Goal: Task Accomplishment & Management: Complete application form

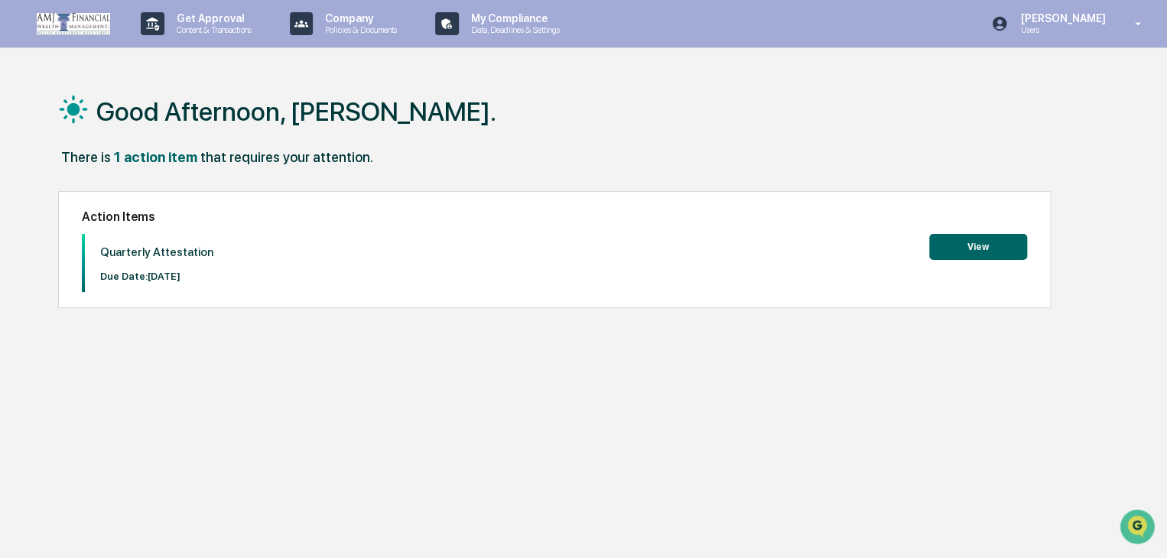
click at [958, 249] on button "View" at bounding box center [978, 247] width 98 height 26
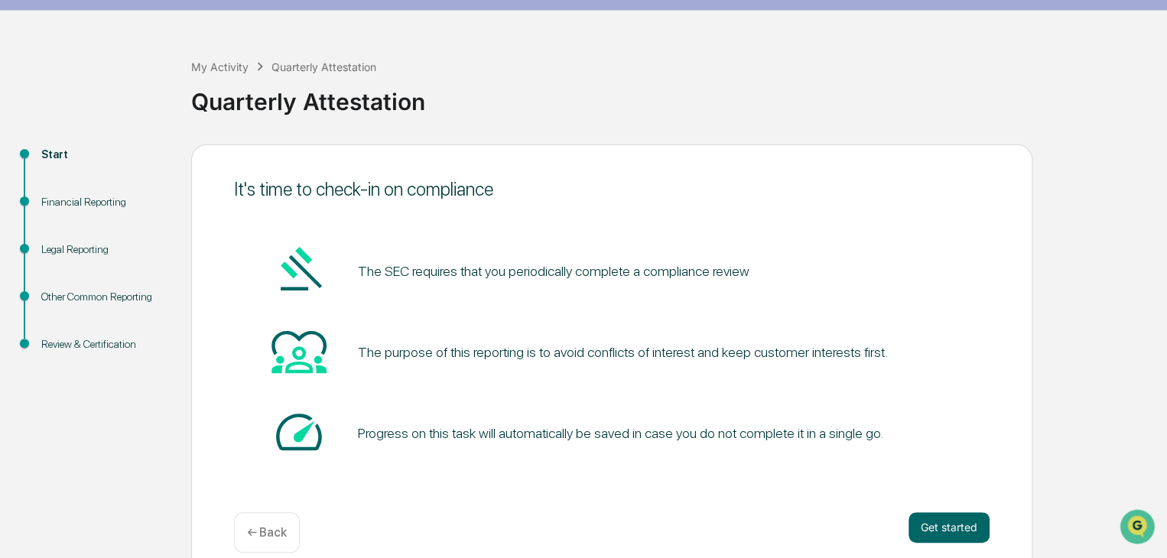
scroll to position [57, 0]
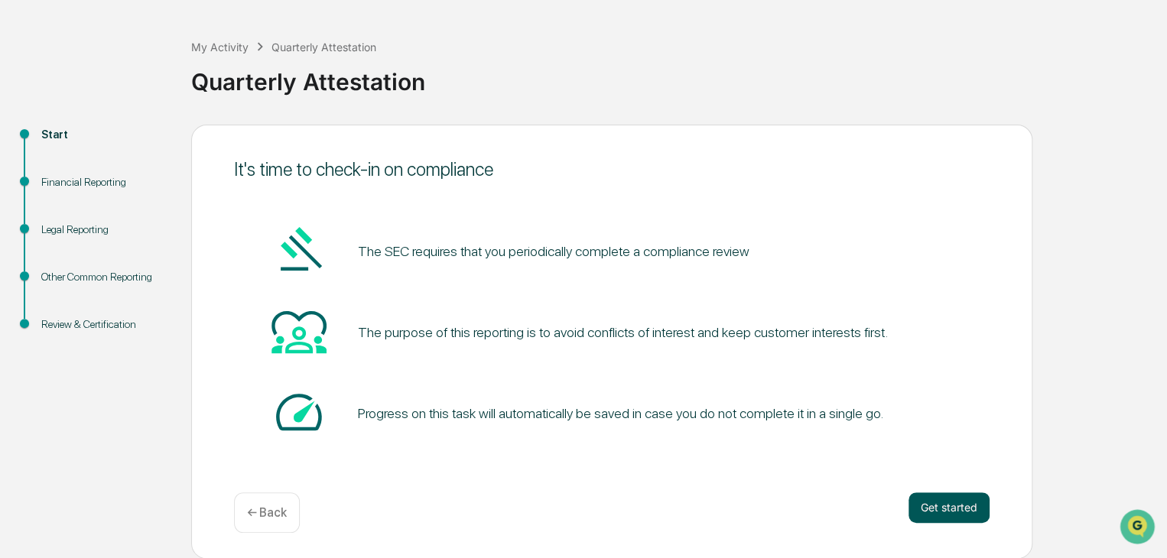
click at [959, 518] on button "Get started" at bounding box center [949, 508] width 81 height 31
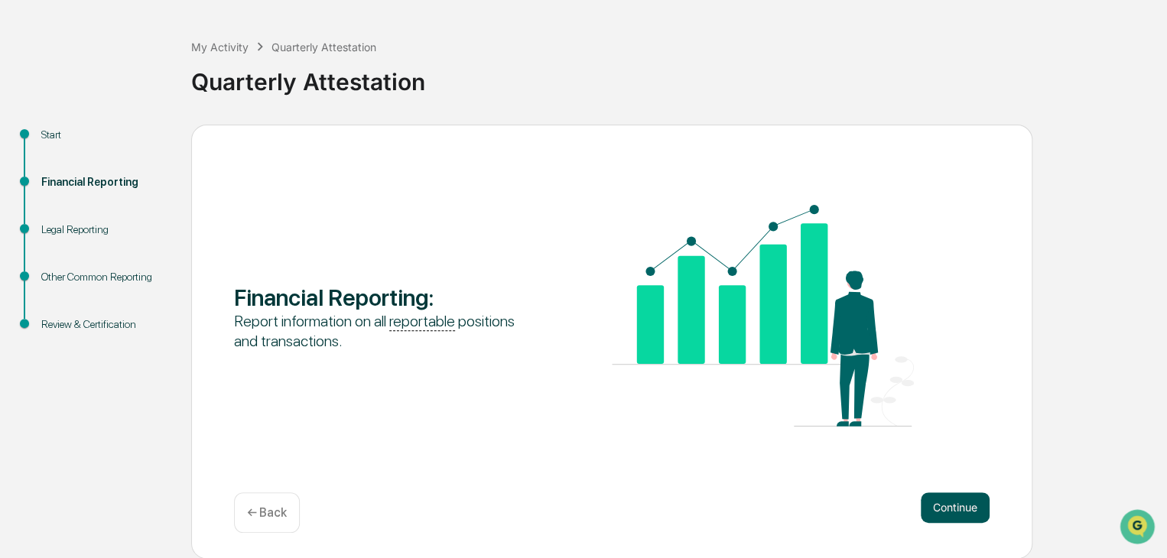
click at [955, 500] on button "Continue" at bounding box center [955, 508] width 69 height 31
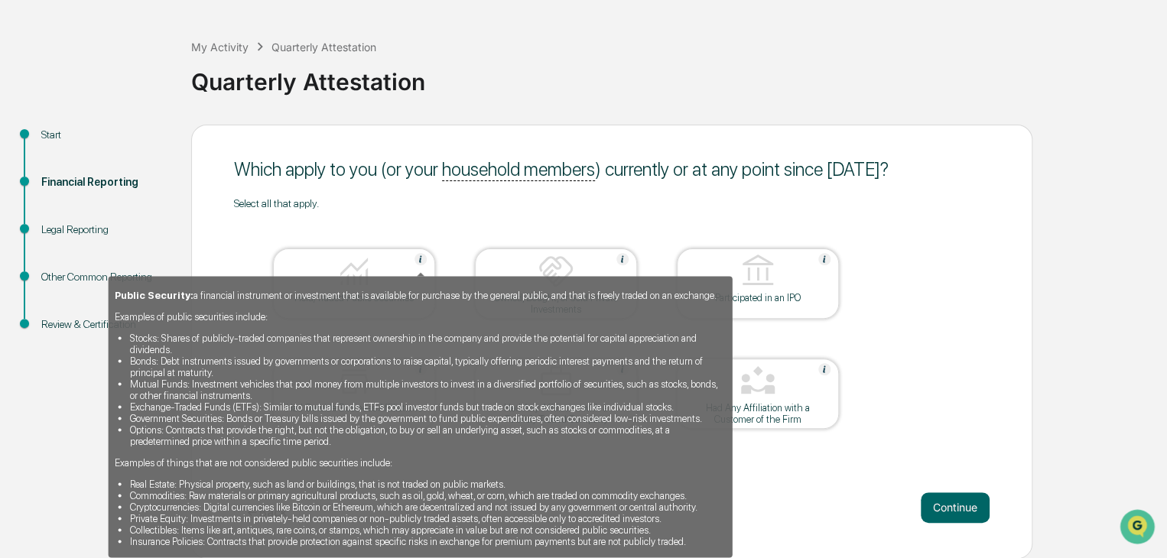
click at [356, 301] on div "Public Security: a financial instrument or investment that is available for pur…" at bounding box center [421, 418] width 612 height 258
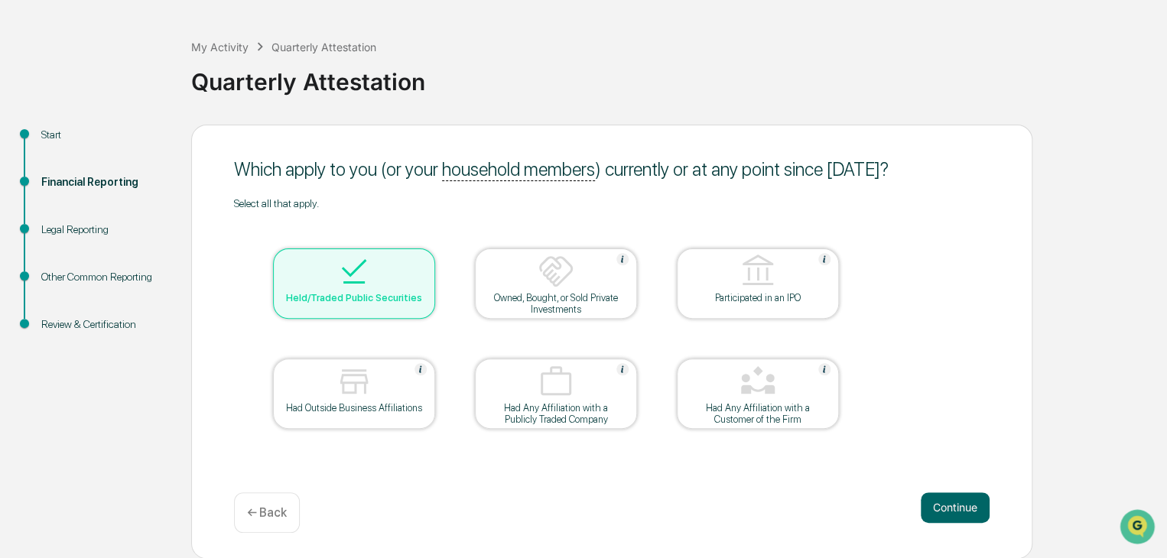
click at [550, 291] on div at bounding box center [556, 272] width 153 height 39
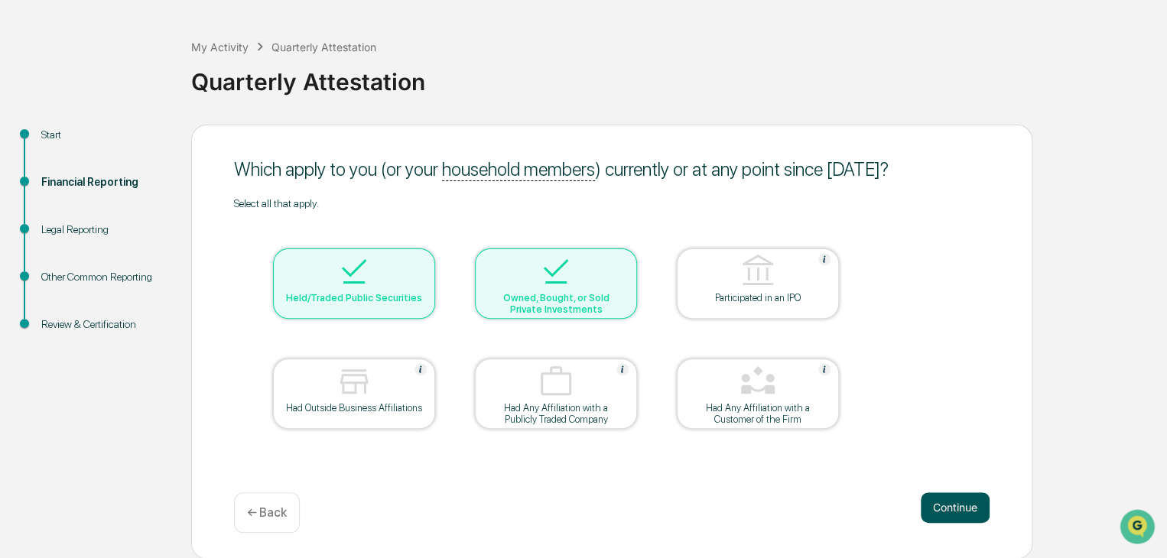
click at [958, 503] on button "Continue" at bounding box center [955, 508] width 69 height 31
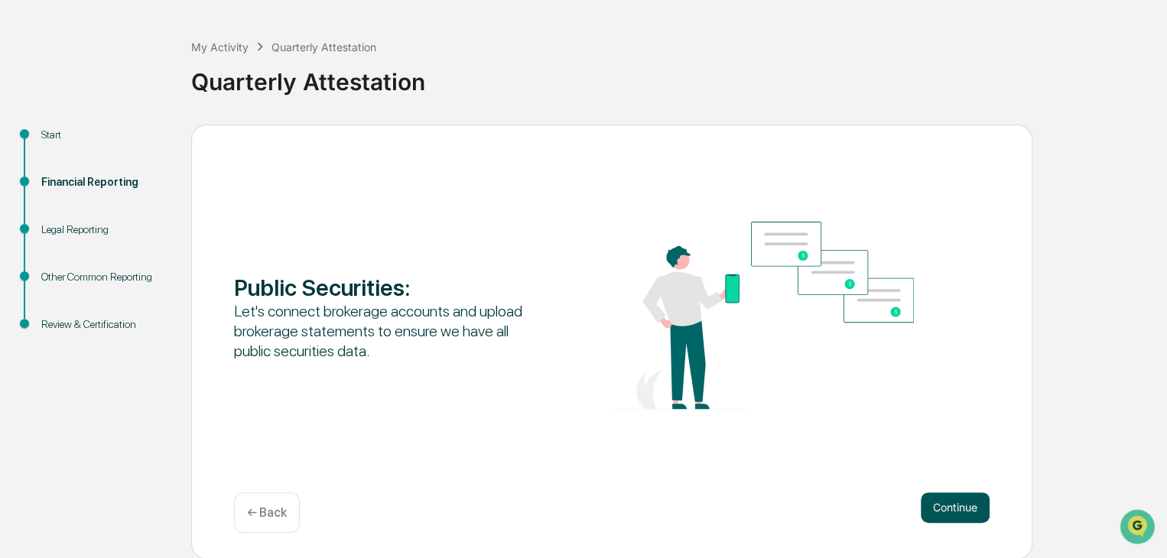
click at [976, 510] on button "Continue" at bounding box center [955, 508] width 69 height 31
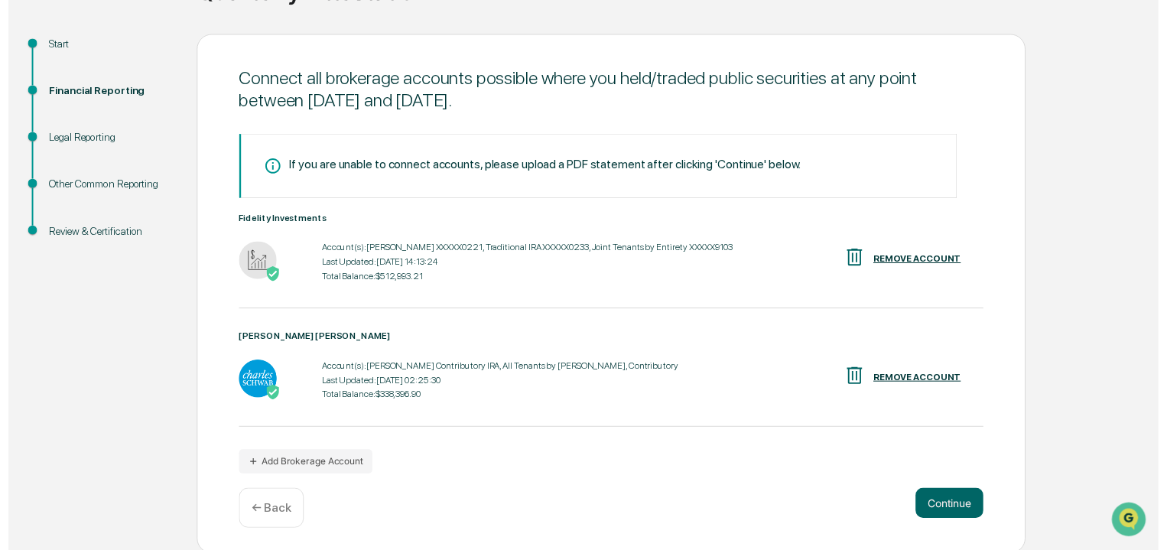
scroll to position [153, 0]
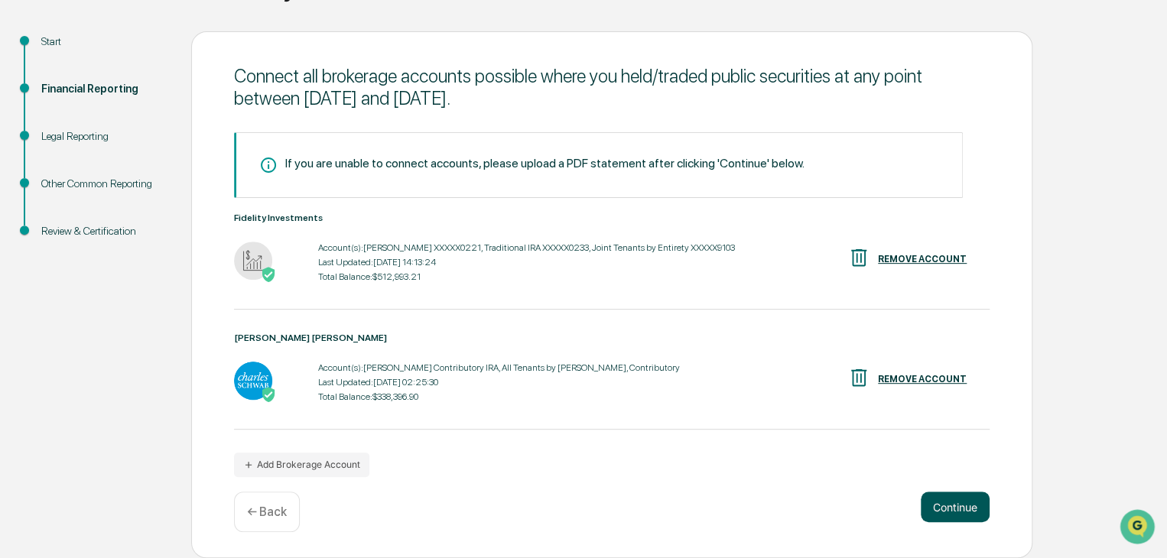
click at [942, 512] on button "Continue" at bounding box center [955, 507] width 69 height 31
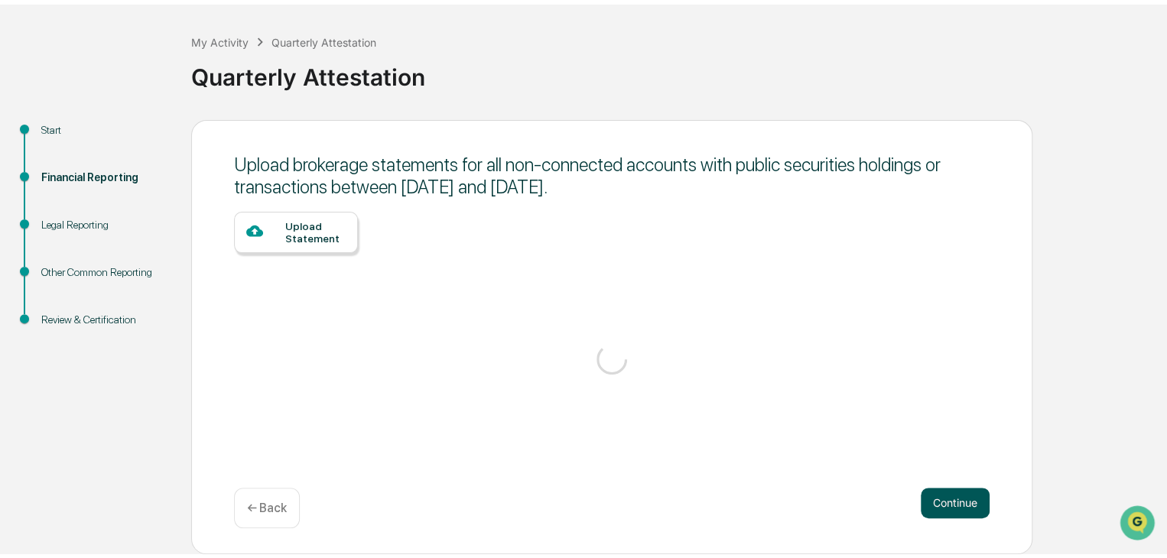
scroll to position [57, 0]
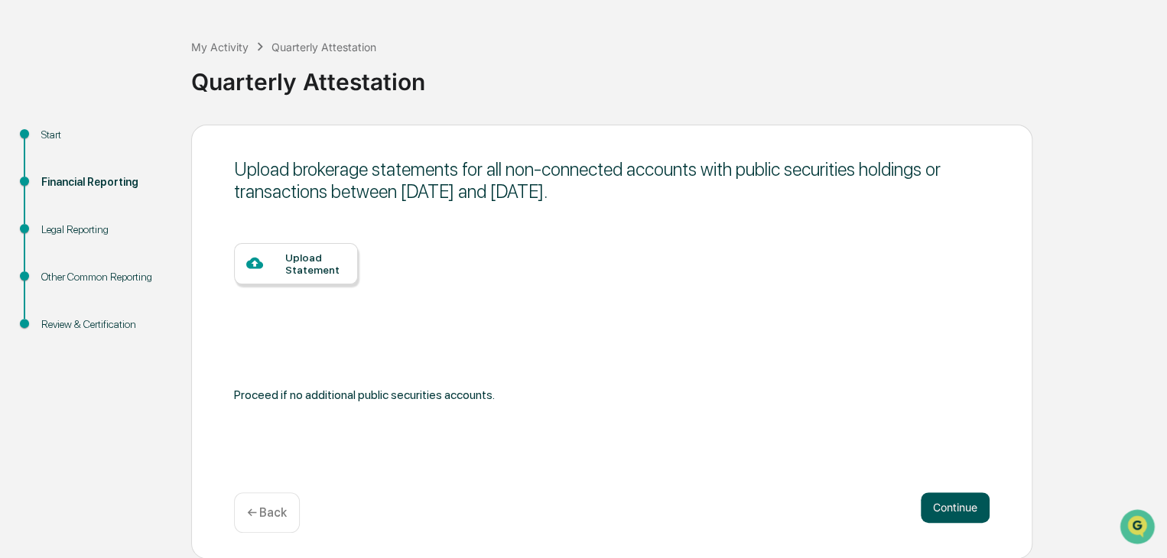
click at [953, 516] on button "Continue" at bounding box center [955, 508] width 69 height 31
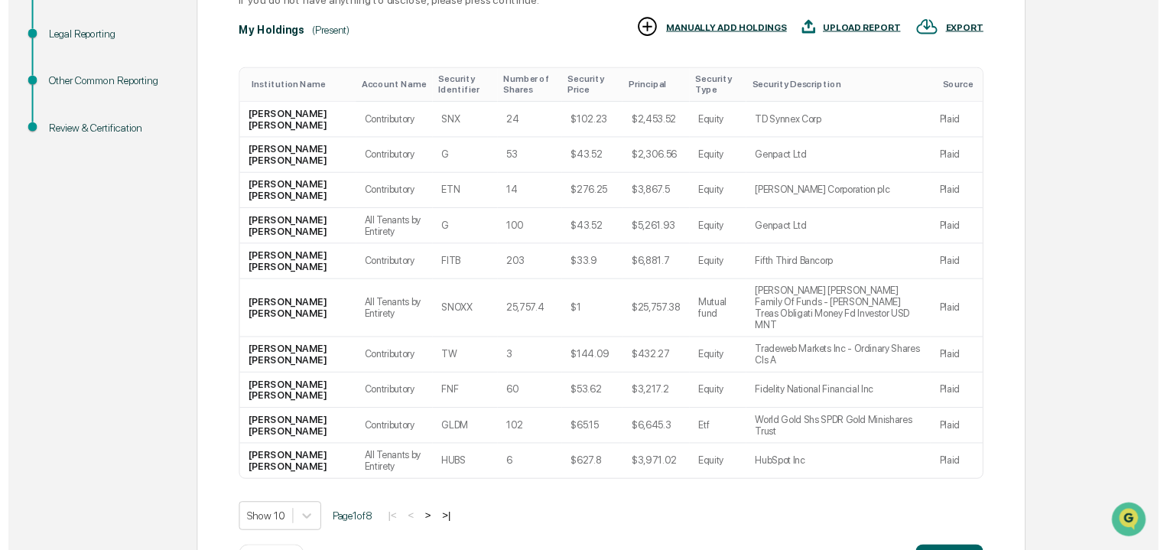
scroll to position [291, 0]
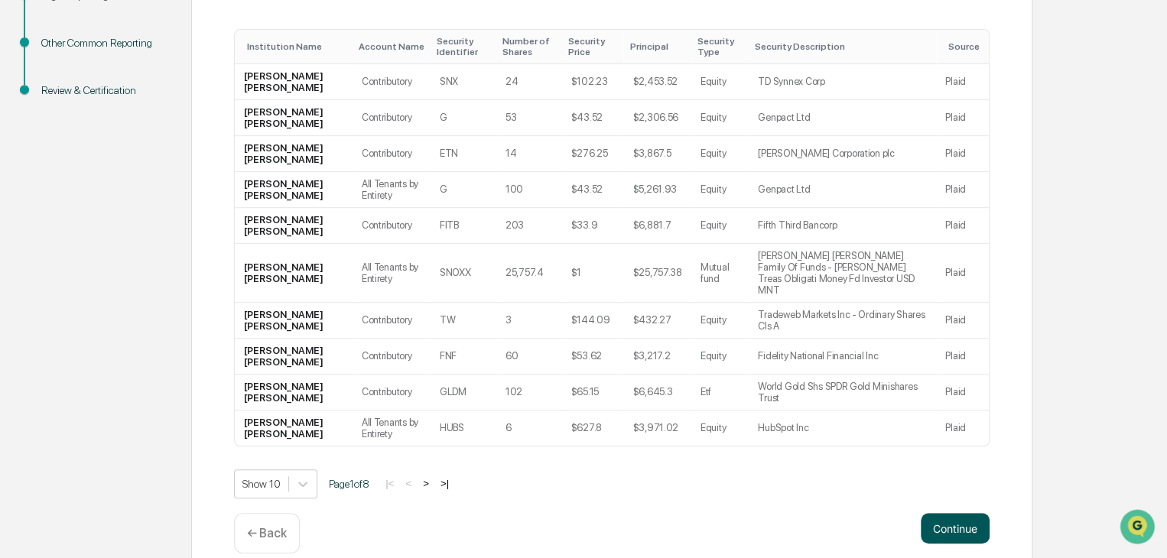
click at [955, 513] on button "Continue" at bounding box center [955, 528] width 69 height 31
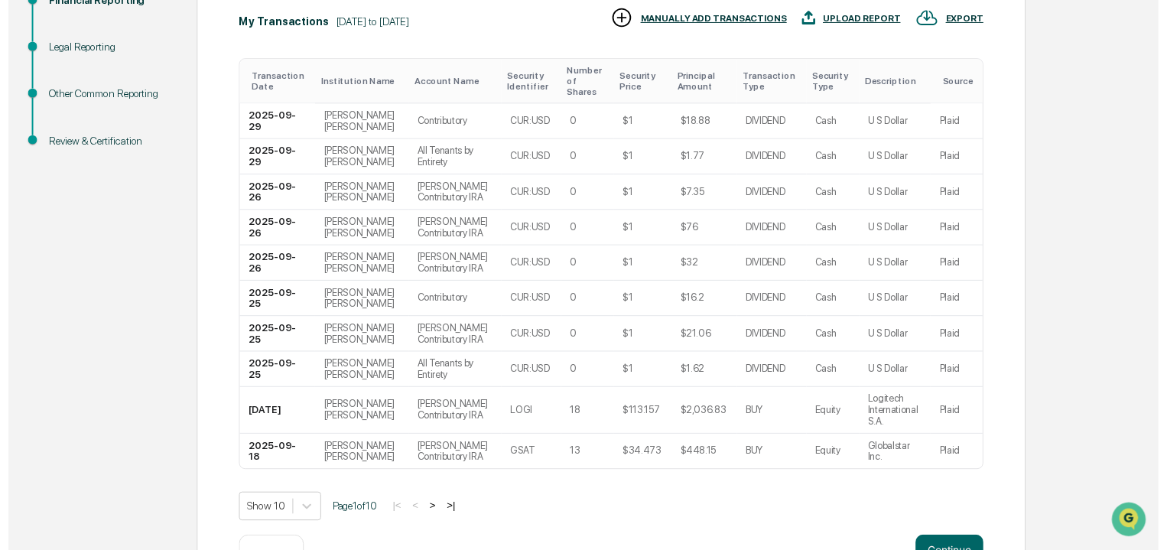
scroll to position [361, 0]
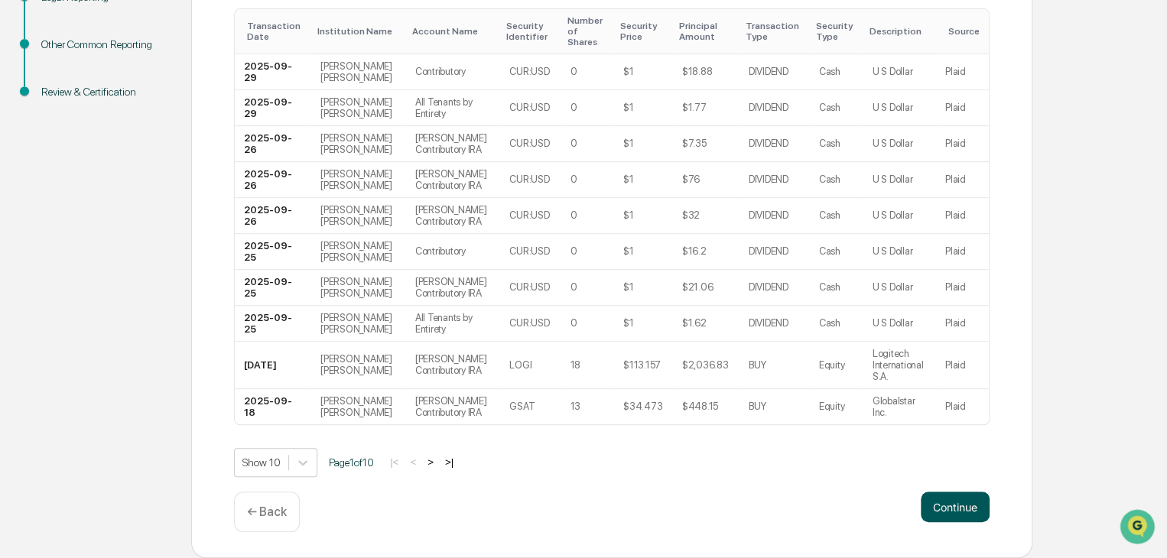
click at [975, 506] on button "Continue" at bounding box center [955, 507] width 69 height 31
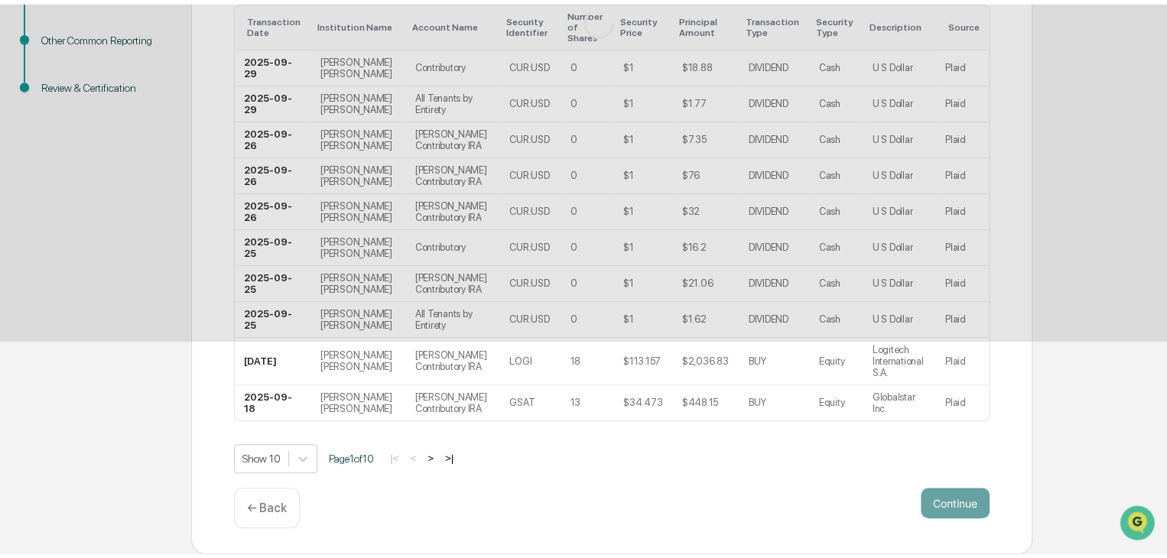
scroll to position [57, 0]
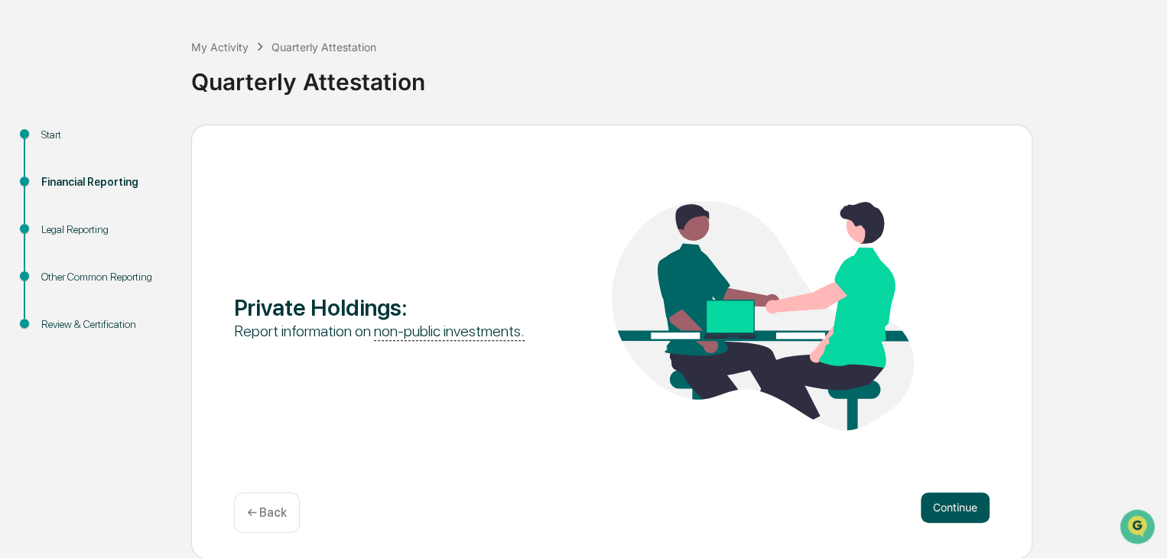
click at [973, 503] on button "Continue" at bounding box center [955, 508] width 69 height 31
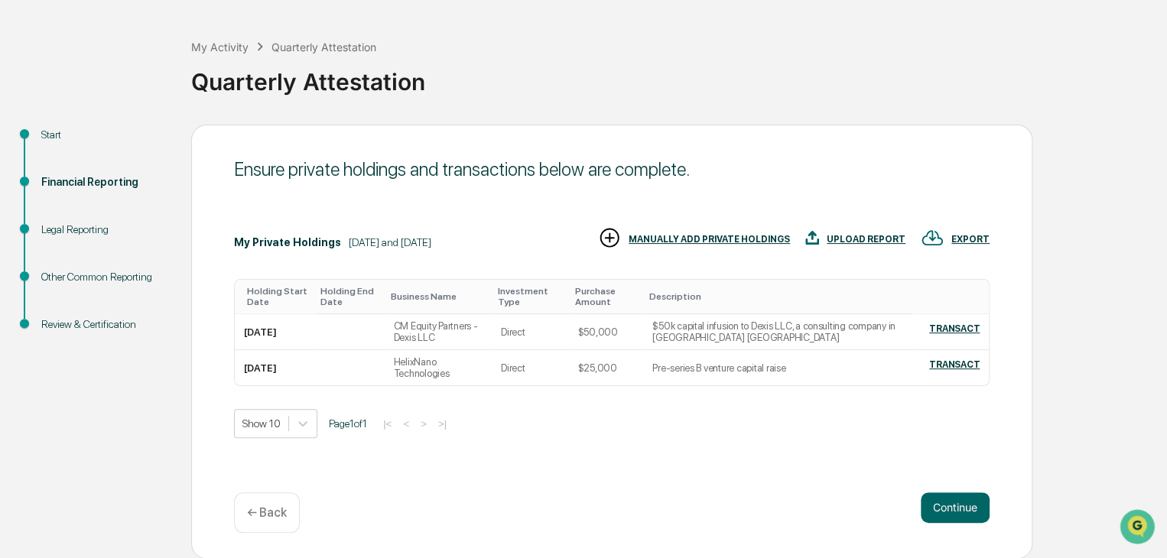
click at [708, 236] on div "MANUALLY ADD PRIVATE HOLDINGS" at bounding box center [709, 239] width 161 height 11
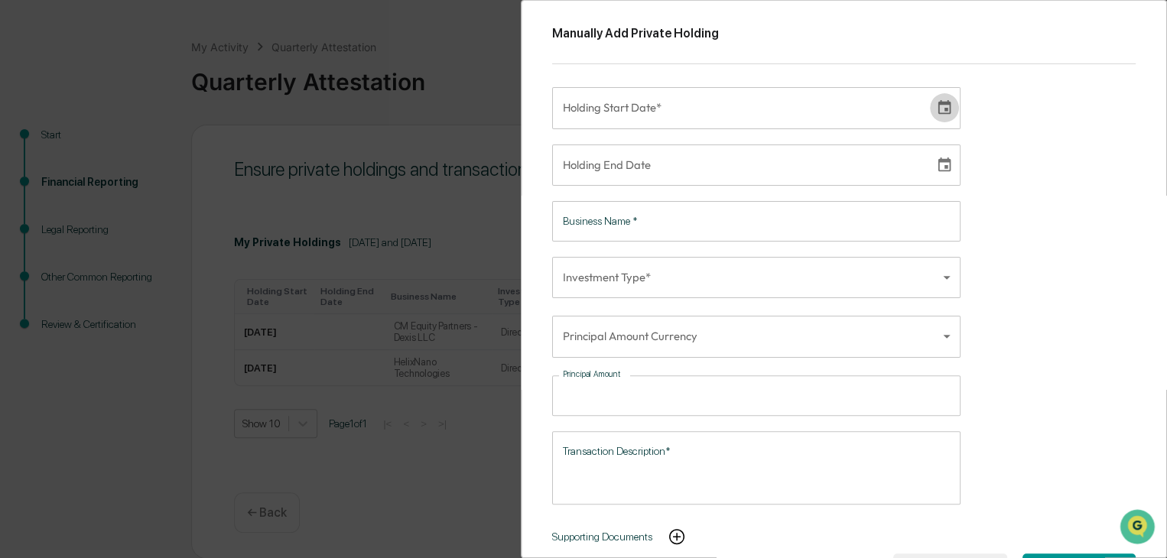
click at [936, 111] on icon "Choose date" at bounding box center [944, 107] width 17 height 17
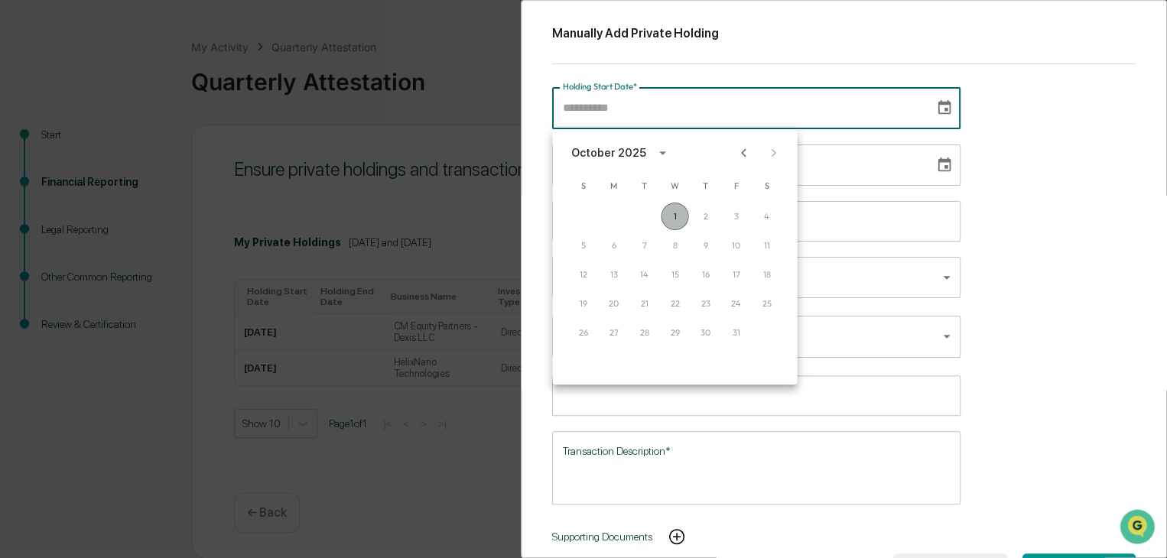
click at [675, 216] on button "1" at bounding box center [675, 217] width 28 height 28
type input "**********"
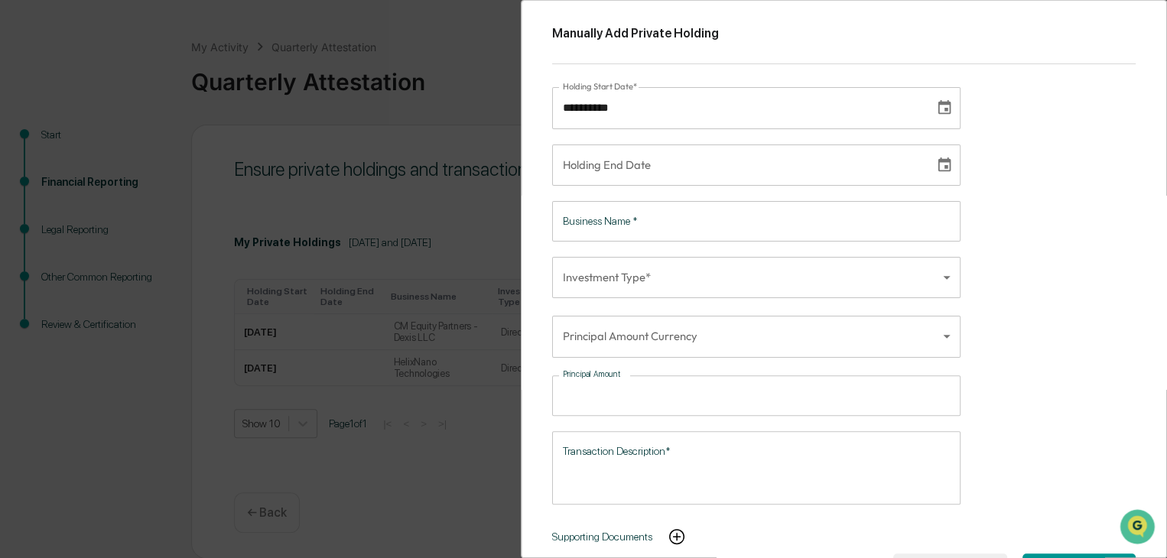
type input "**********"
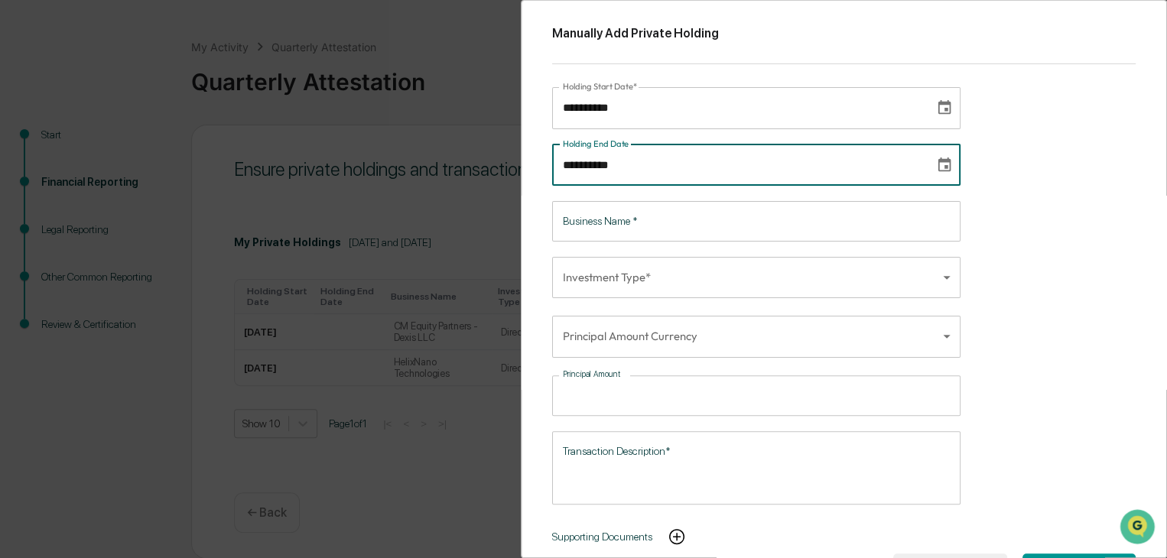
click at [671, 168] on input "**********" at bounding box center [738, 165] width 372 height 41
click at [670, 231] on input "Business Name   *" at bounding box center [756, 221] width 408 height 41
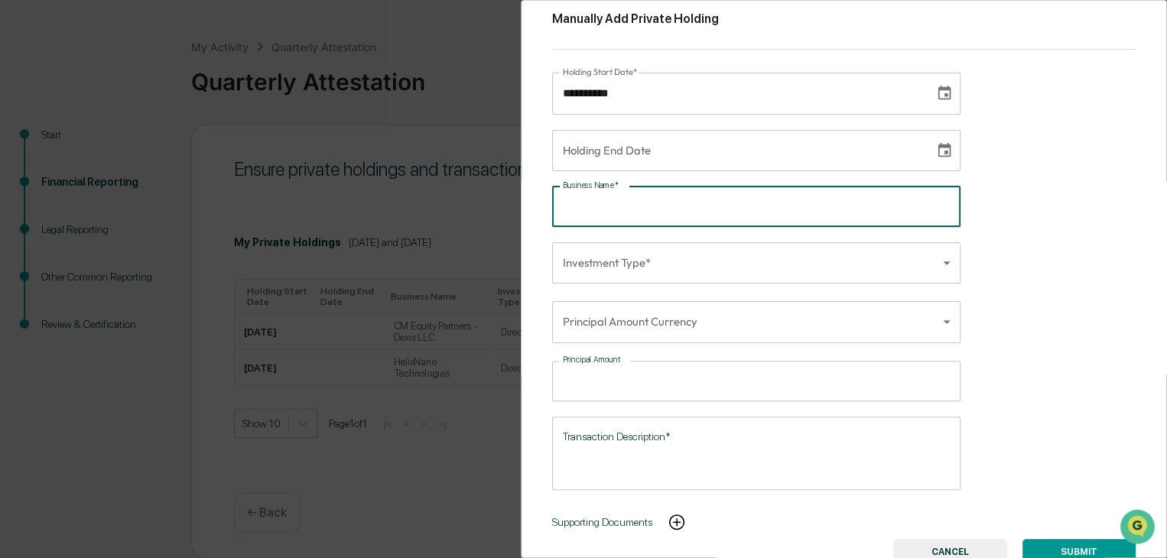
scroll to position [0, 0]
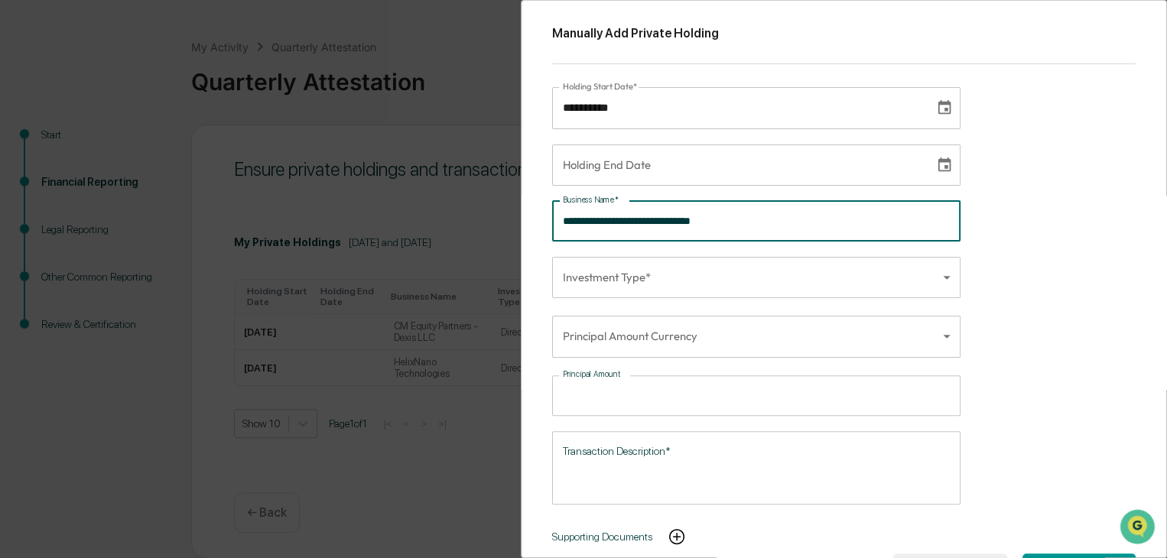
type input "**********"
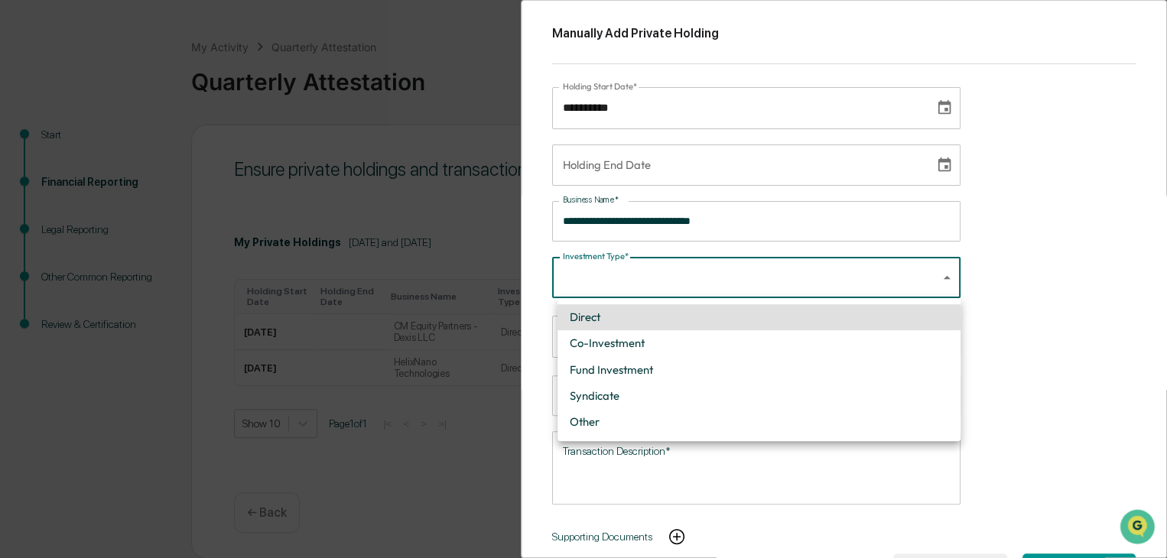
click at [661, 295] on body "**********" at bounding box center [583, 251] width 1167 height 617
click at [625, 317] on li "Direct" at bounding box center [759, 317] width 403 height 26
type input "******"
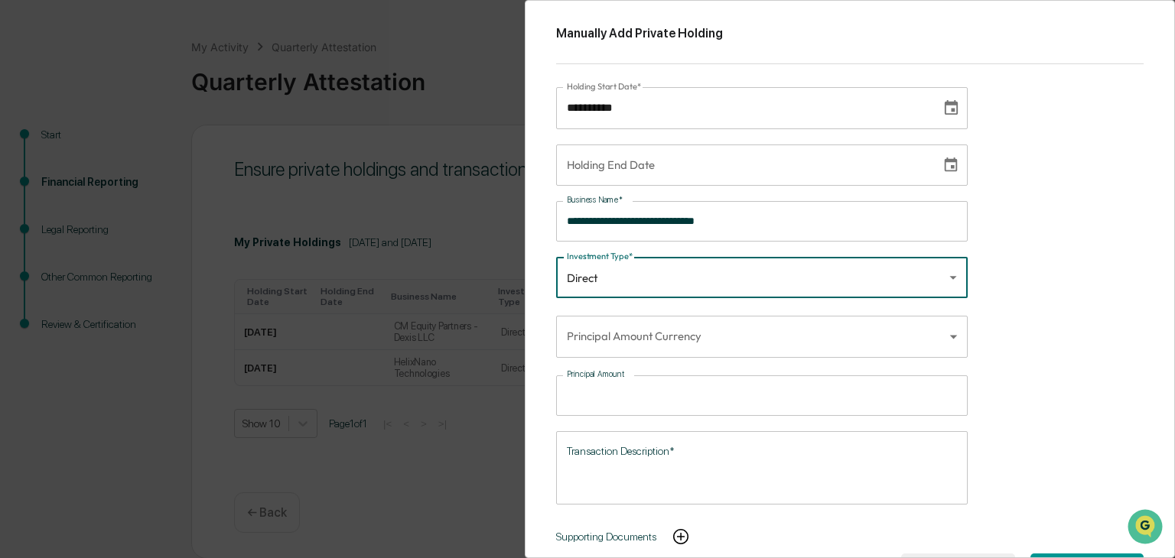
click at [640, 344] on body "**********" at bounding box center [587, 251] width 1175 height 617
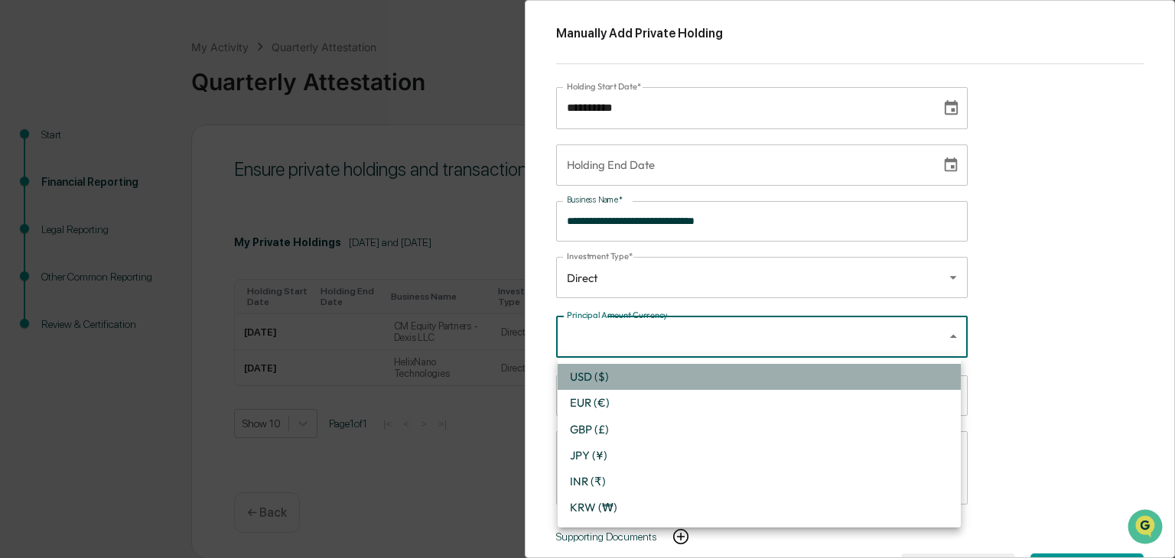
click at [640, 380] on li "USD ($)" at bounding box center [759, 377] width 403 height 26
type input "*"
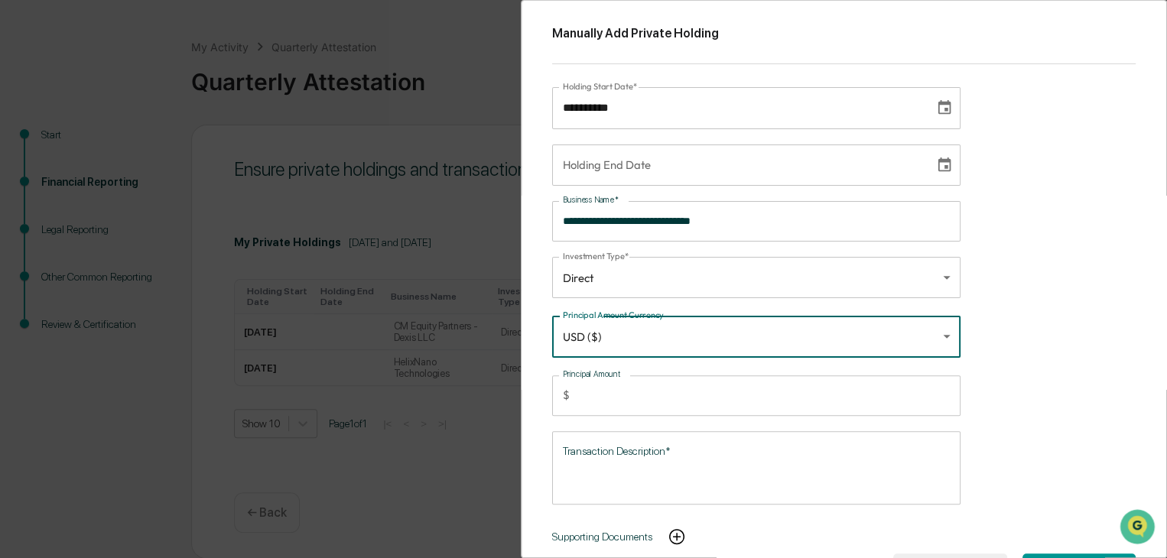
click at [642, 392] on input "Principal Amount" at bounding box center [768, 396] width 385 height 41
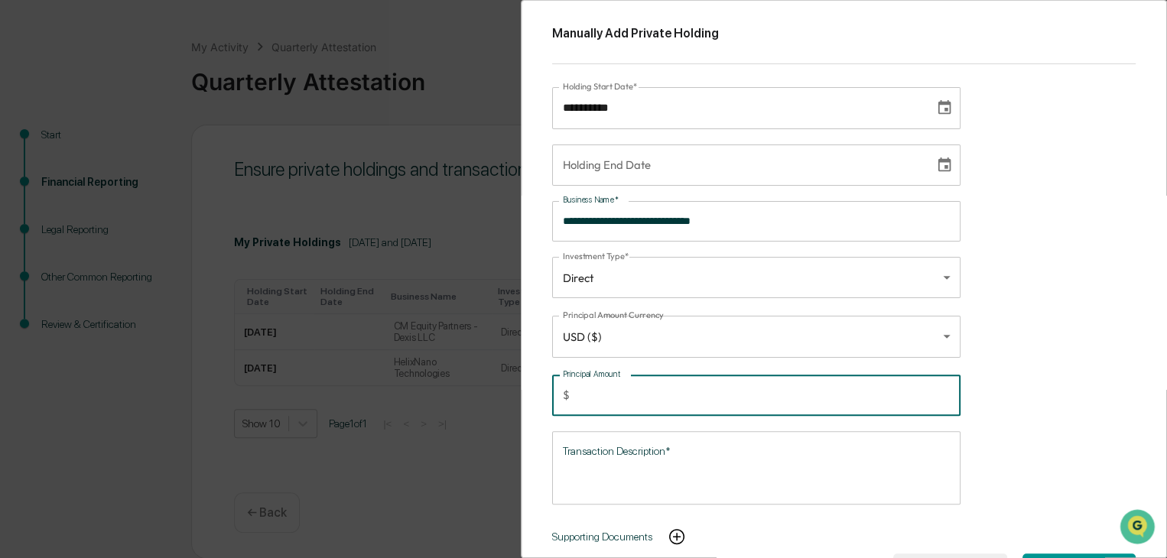
type input "*****"
click at [1085, 347] on div "**********" at bounding box center [844, 279] width 646 height 558
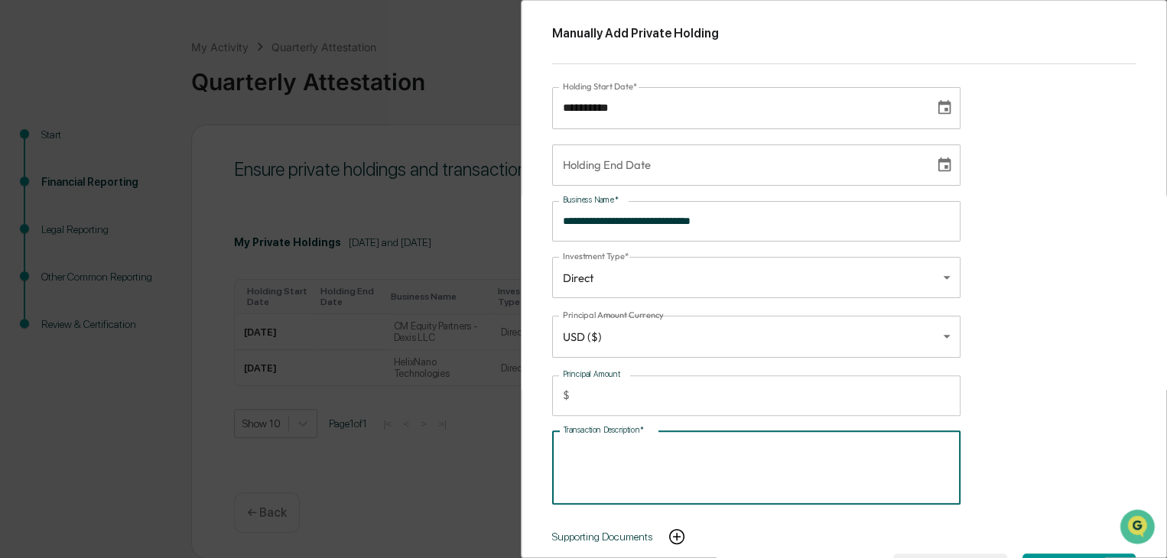
click at [698, 444] on textarea "Transaction Description*" at bounding box center [756, 468] width 387 height 48
type textarea "*"
click at [785, 457] on textarea "**********" at bounding box center [754, 468] width 382 height 48
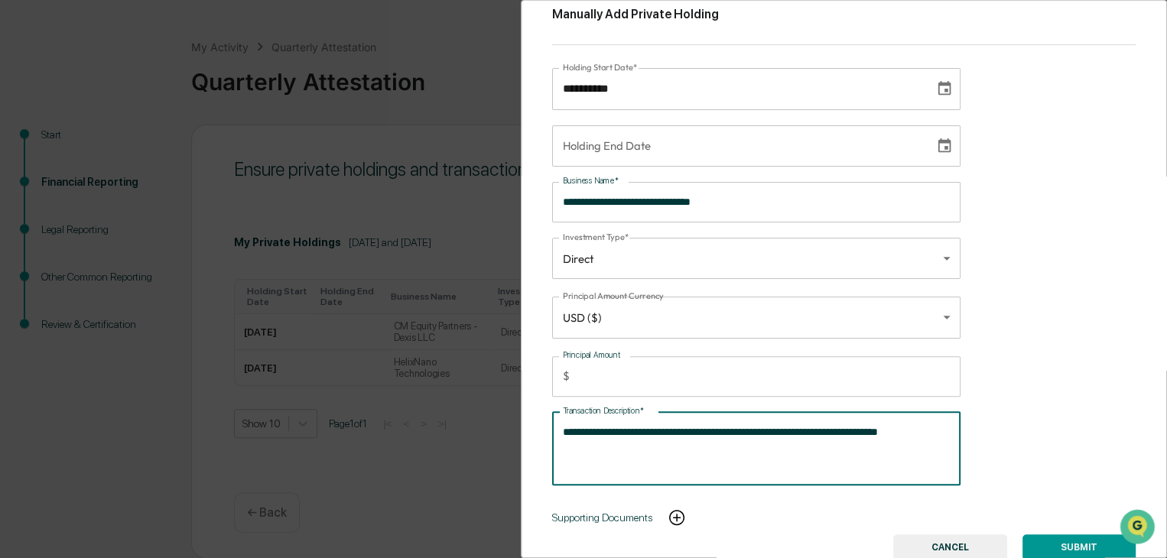
scroll to position [31, 0]
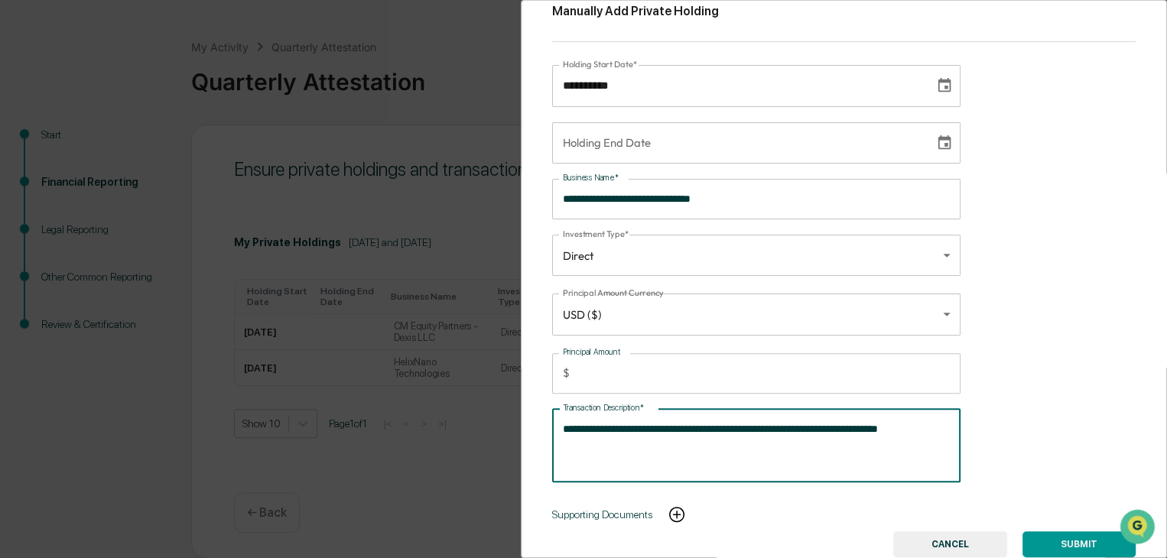
type textarea "**********"
click at [1064, 540] on button "SUBMIT" at bounding box center [1079, 545] width 113 height 26
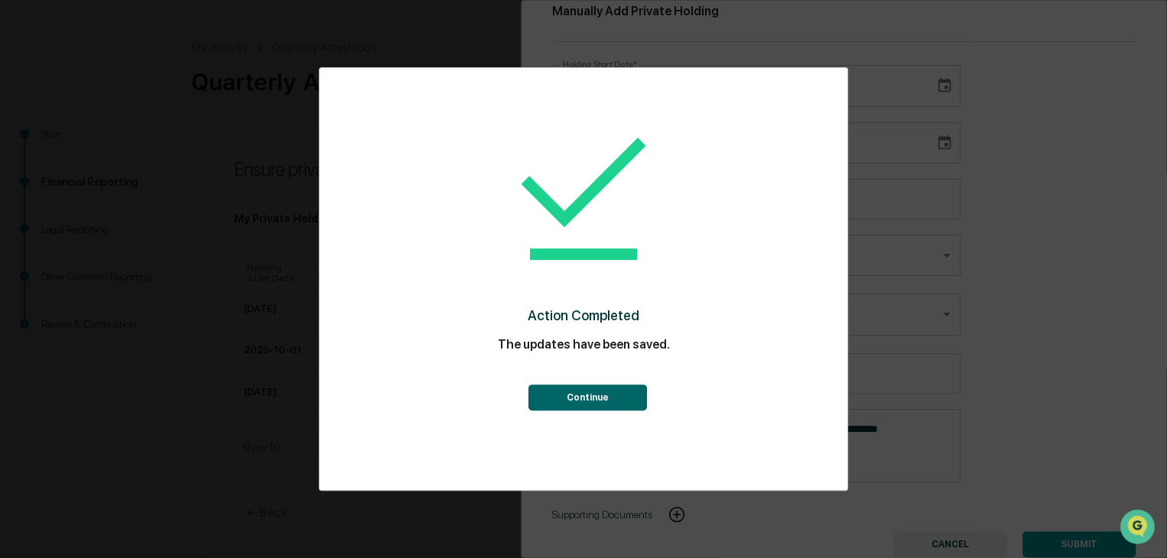
click at [612, 392] on button "Continue" at bounding box center [587, 398] width 119 height 26
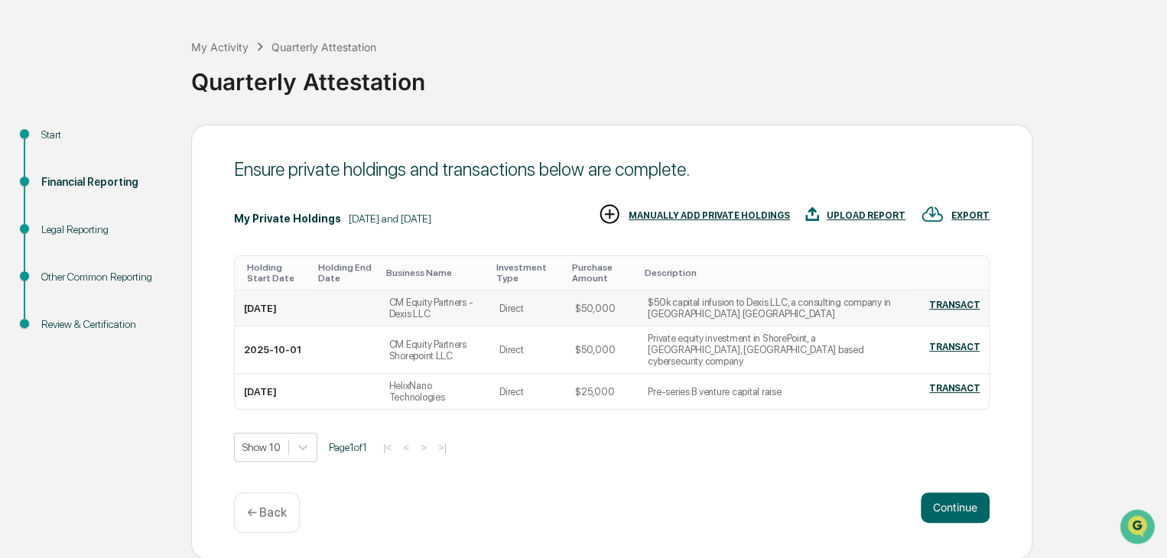
click at [709, 315] on td "$50k capital infusion to Dexis LLC, a consulting company in [GEOGRAPHIC_DATA] […" at bounding box center [776, 309] width 274 height 36
click at [636, 322] on td "$50,000" at bounding box center [602, 309] width 73 height 36
click at [952, 311] on div "TRANSACT" at bounding box center [954, 305] width 50 height 11
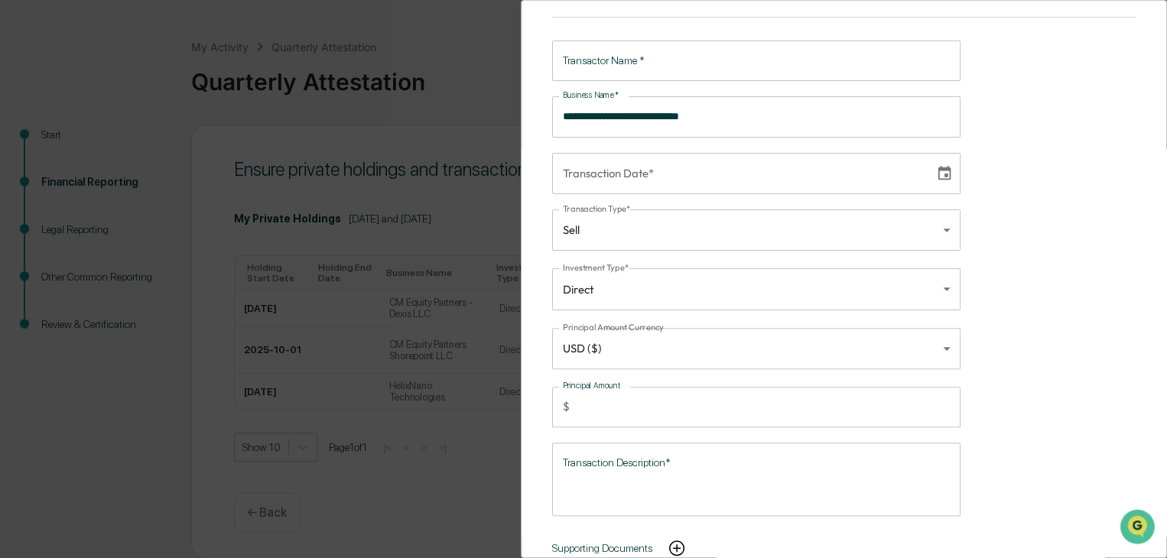
scroll to position [89, 0]
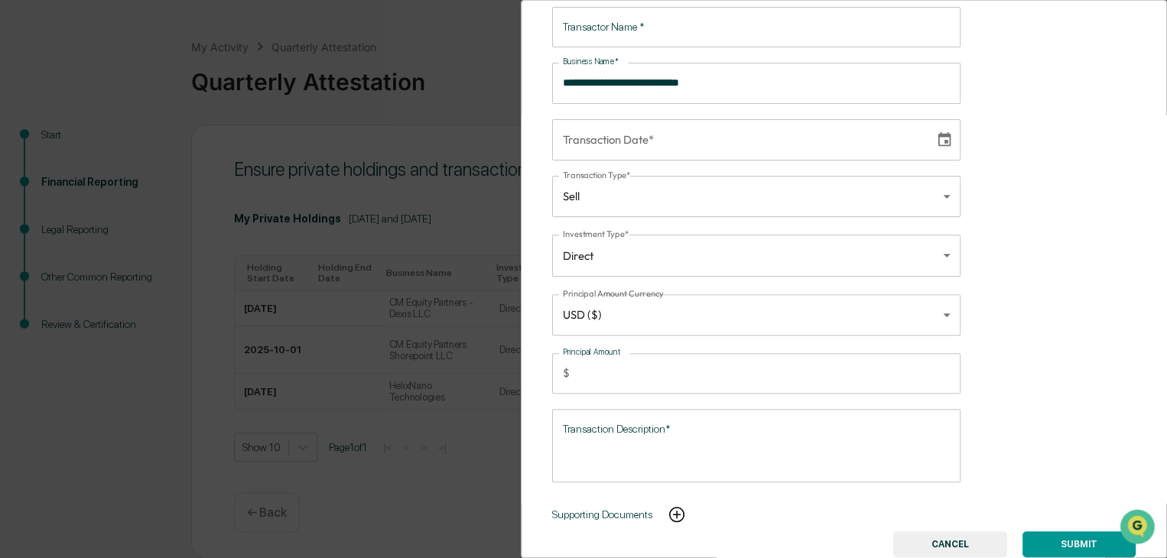
click at [949, 532] on button "CANCEL" at bounding box center [950, 545] width 114 height 26
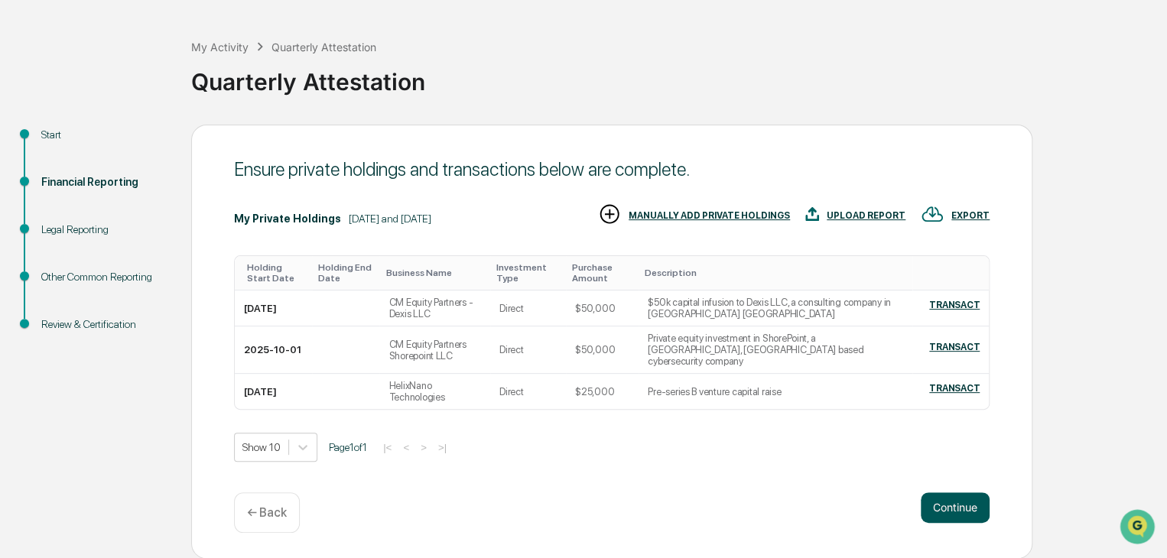
click at [965, 501] on button "Continue" at bounding box center [955, 508] width 69 height 31
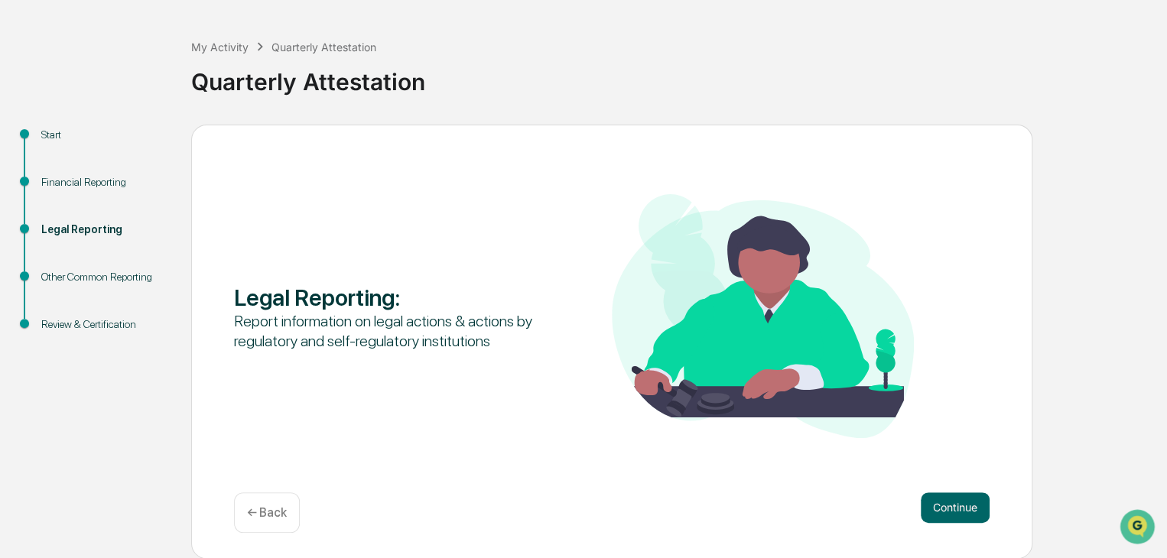
click at [965, 501] on button "Continue" at bounding box center [955, 508] width 69 height 31
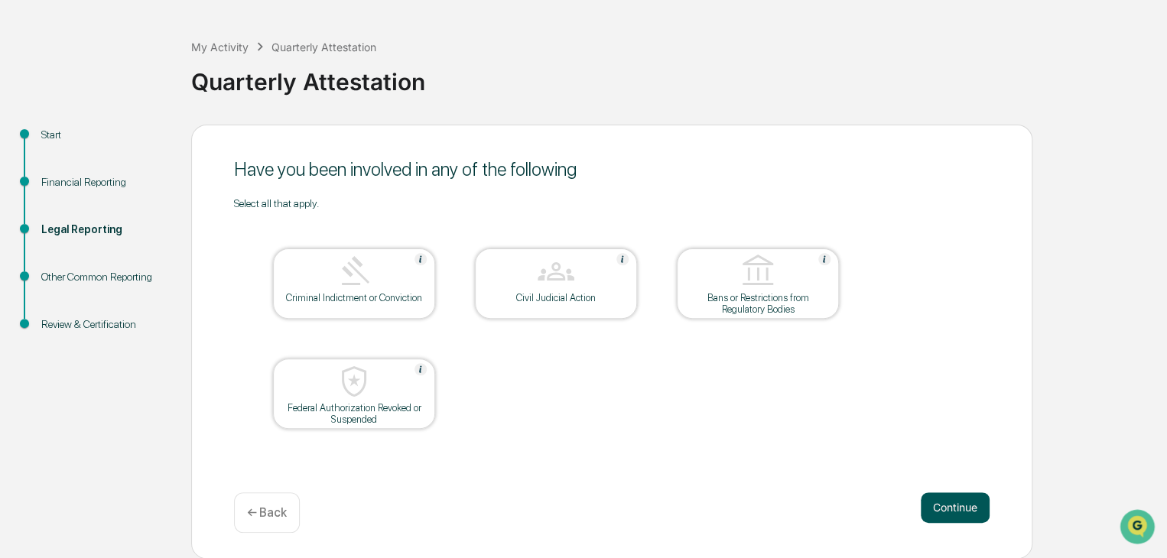
click at [952, 509] on button "Continue" at bounding box center [955, 508] width 69 height 31
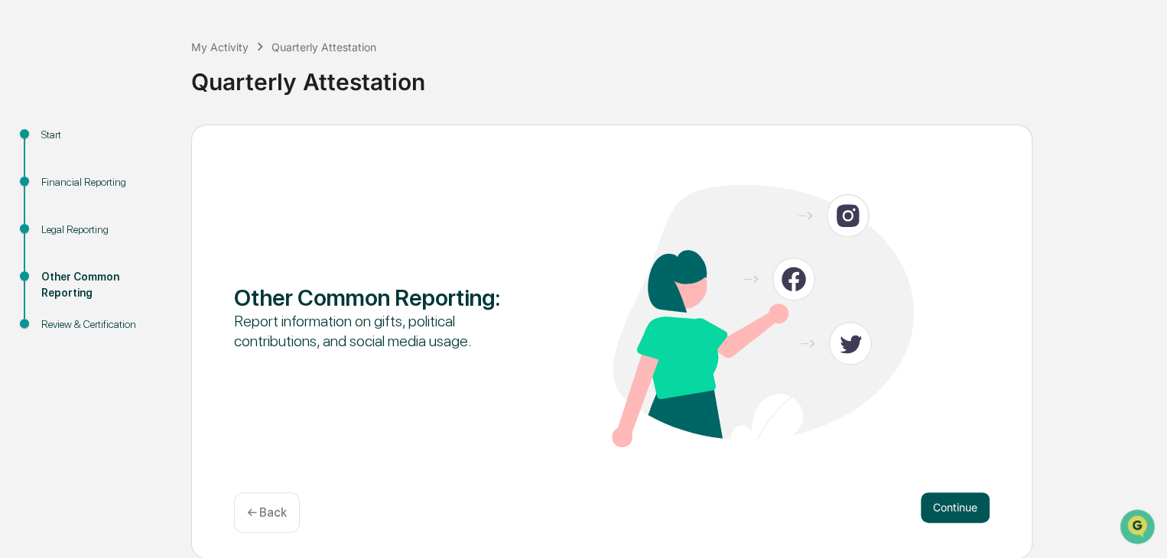
click at [955, 506] on button "Continue" at bounding box center [955, 508] width 69 height 31
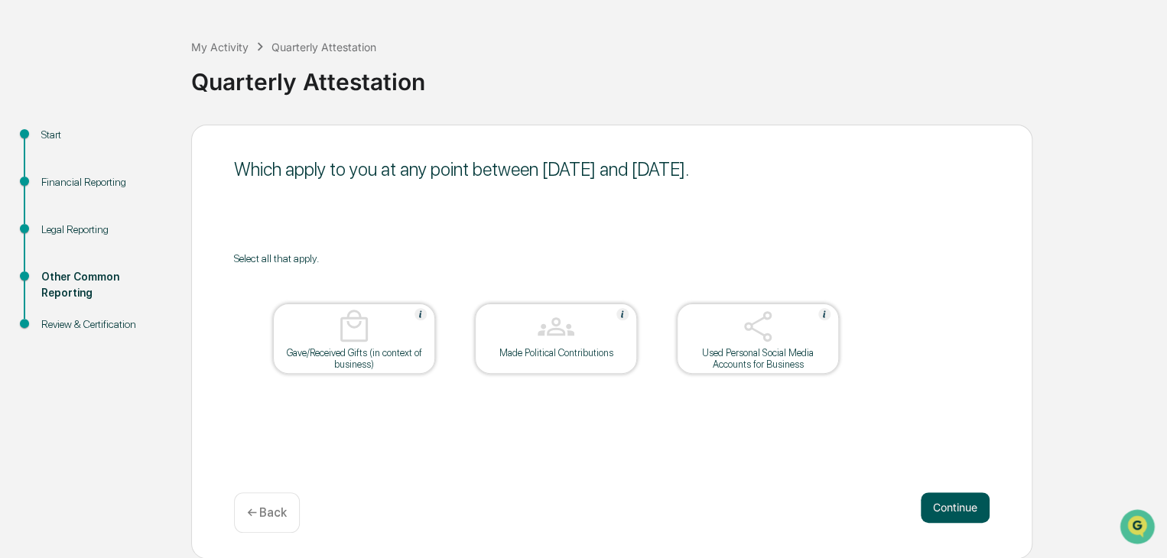
click at [942, 502] on button "Continue" at bounding box center [955, 508] width 69 height 31
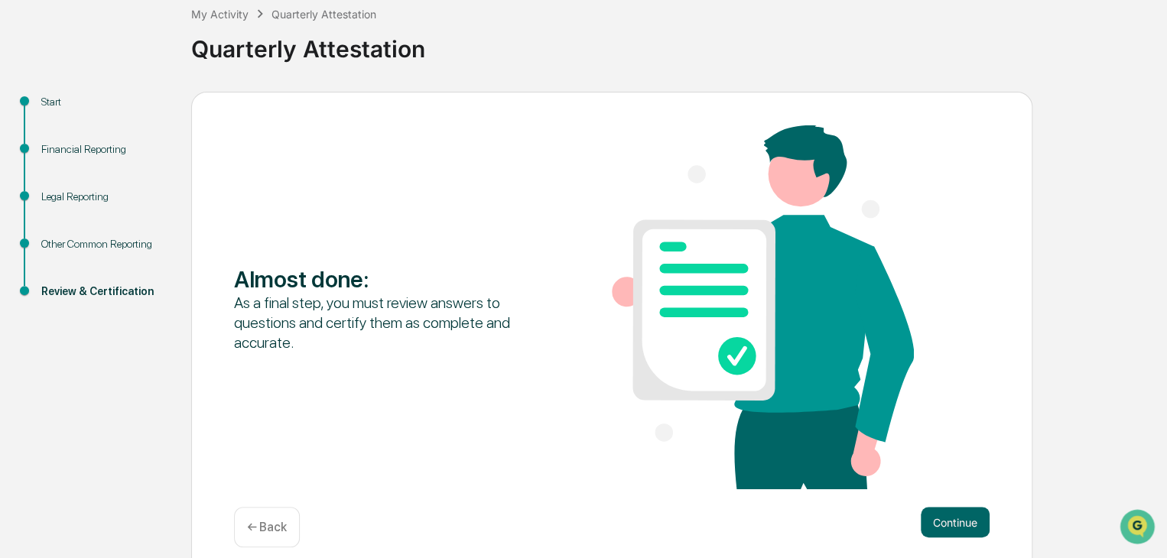
scroll to position [106, 0]
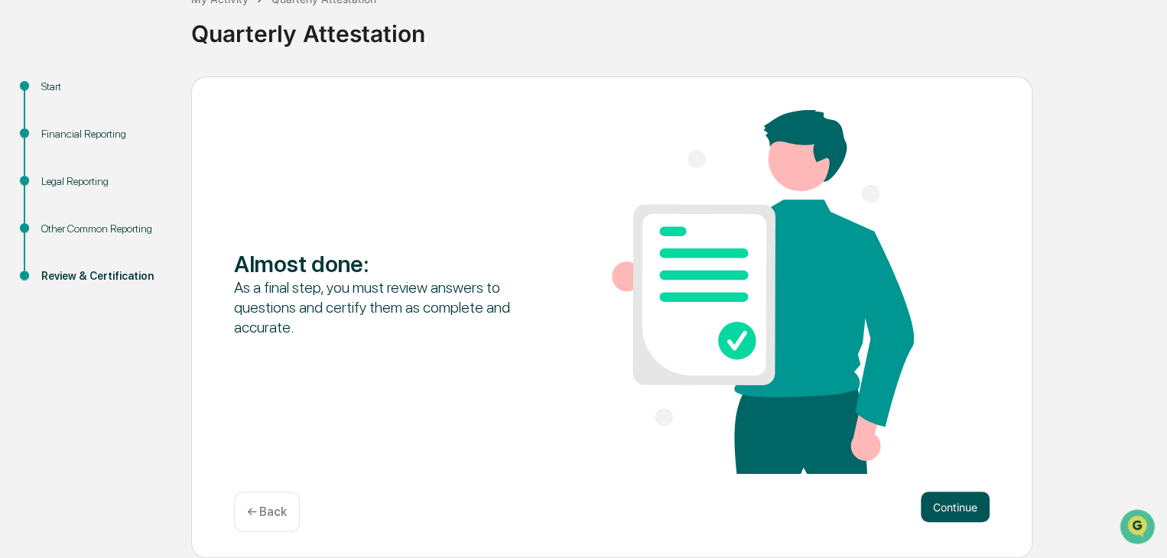
click at [952, 507] on button "Continue" at bounding box center [955, 507] width 69 height 31
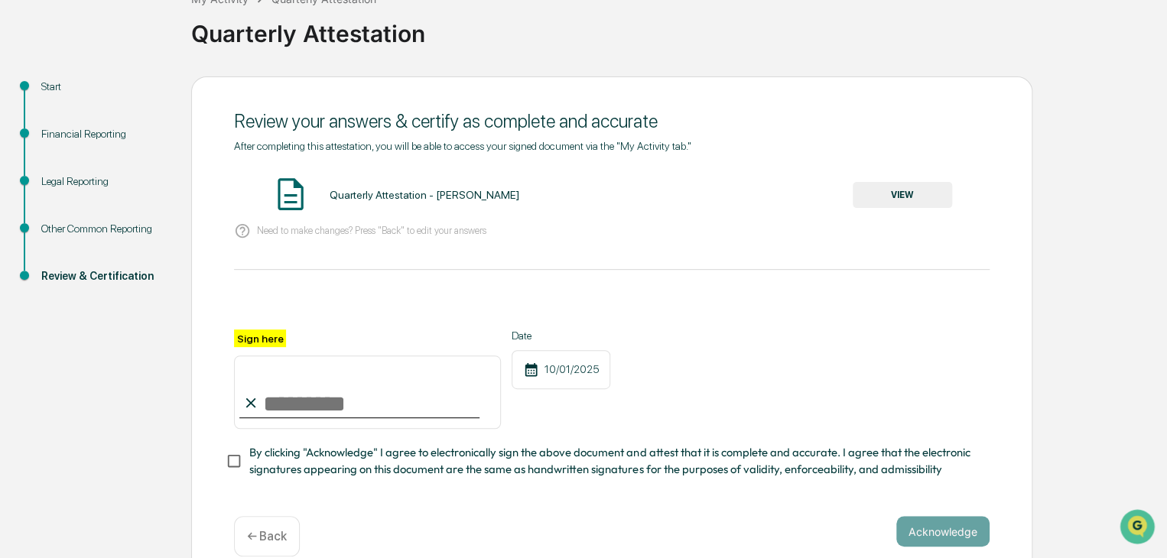
click at [283, 390] on input "Sign here" at bounding box center [367, 392] width 267 height 73
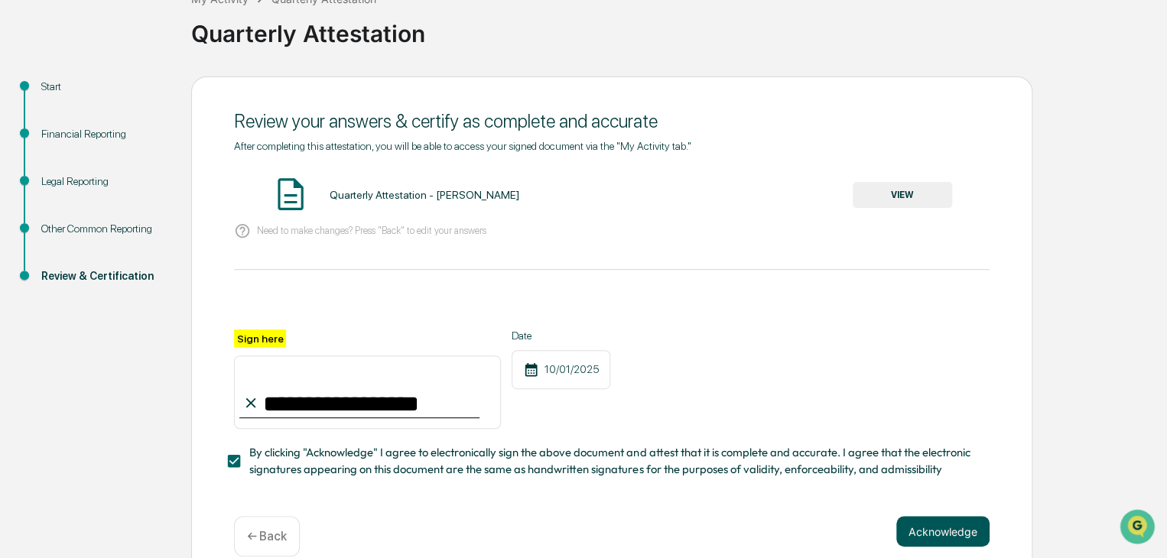
click at [927, 531] on button "Acknowledge" at bounding box center [943, 531] width 93 height 31
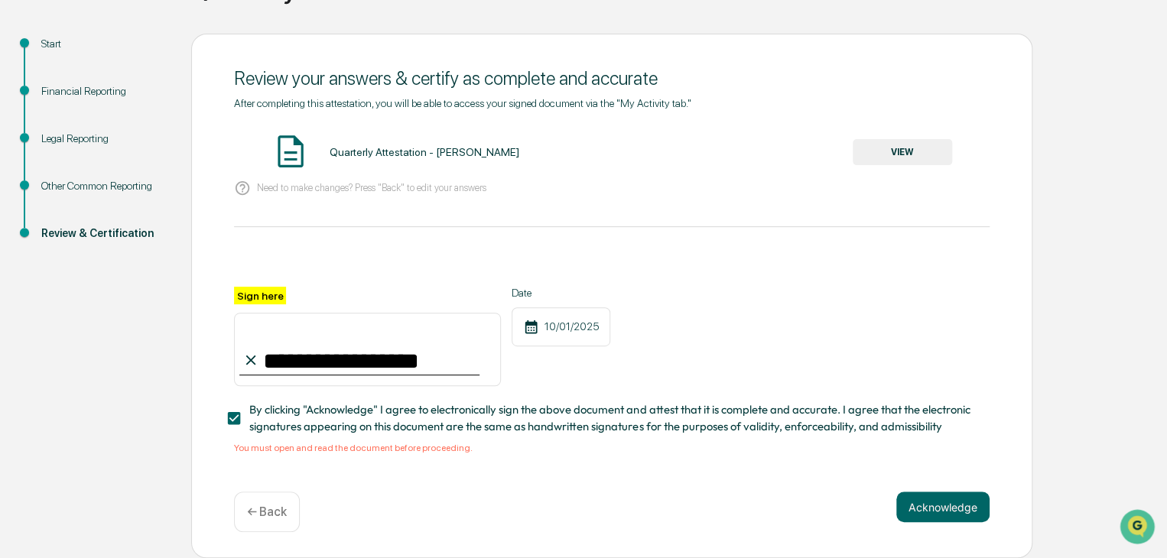
scroll to position [154, 0]
click at [382, 149] on div "Quarterly Attestation - [PERSON_NAME]" at bounding box center [424, 152] width 190 height 12
click at [886, 148] on button "VIEW" at bounding box center [902, 152] width 99 height 26
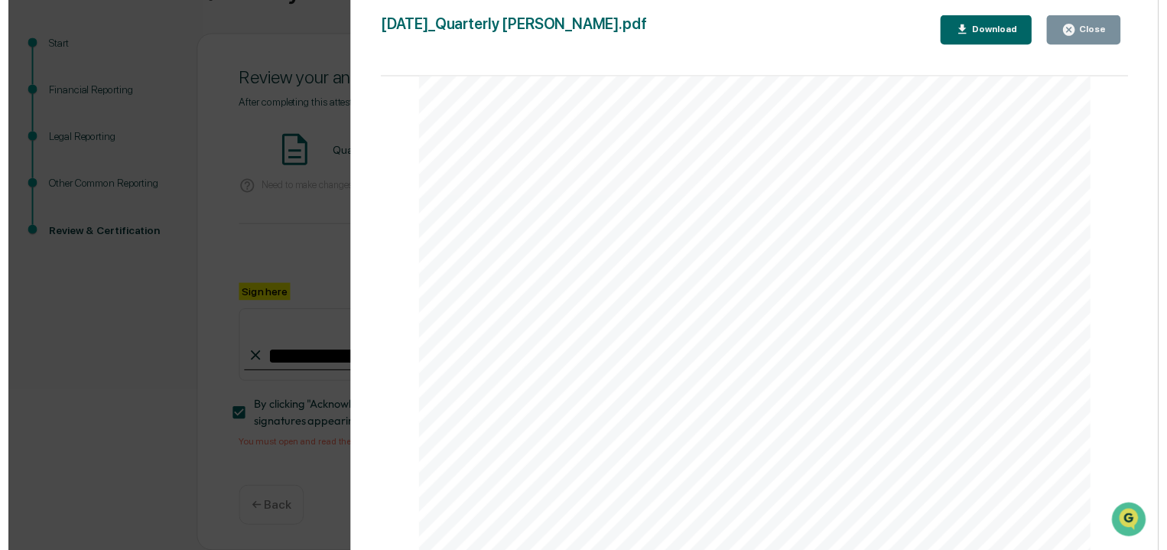
scroll to position [5049, 0]
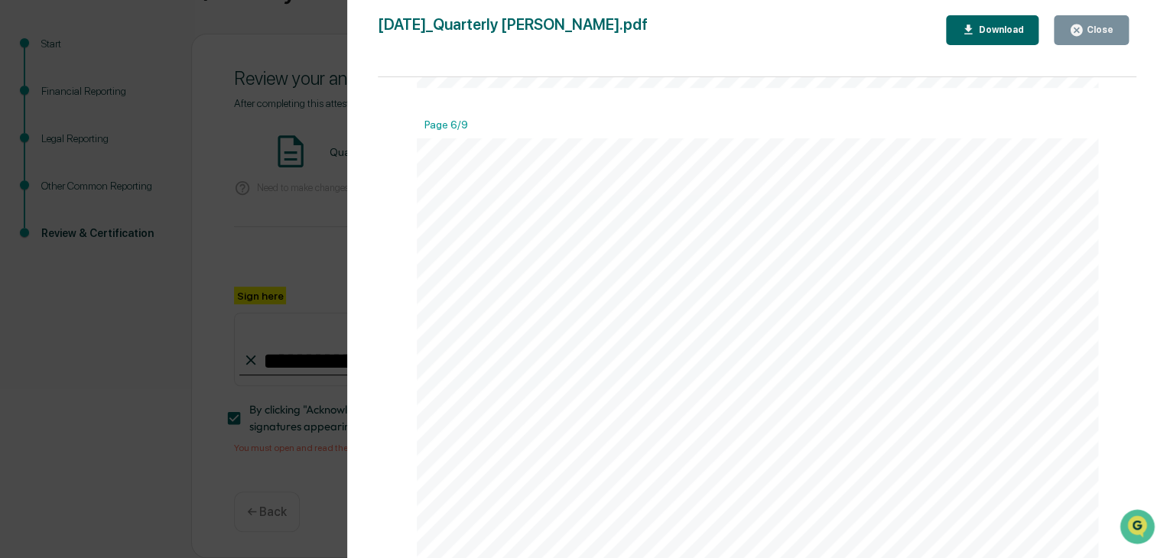
click at [1082, 34] on icon "button" at bounding box center [1076, 29] width 11 height 11
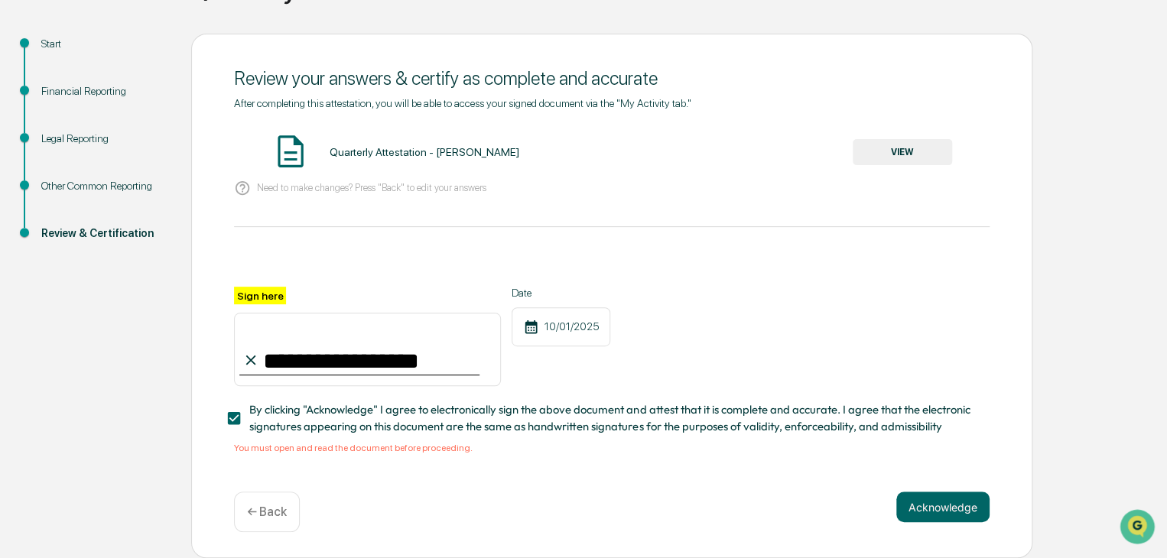
drag, startPoint x: 304, startPoint y: 359, endPoint x: 239, endPoint y: 341, distance: 68.1
click at [239, 341] on input "**********" at bounding box center [367, 349] width 267 height 73
type input "**********"
click at [926, 509] on button "Acknowledge" at bounding box center [943, 507] width 93 height 31
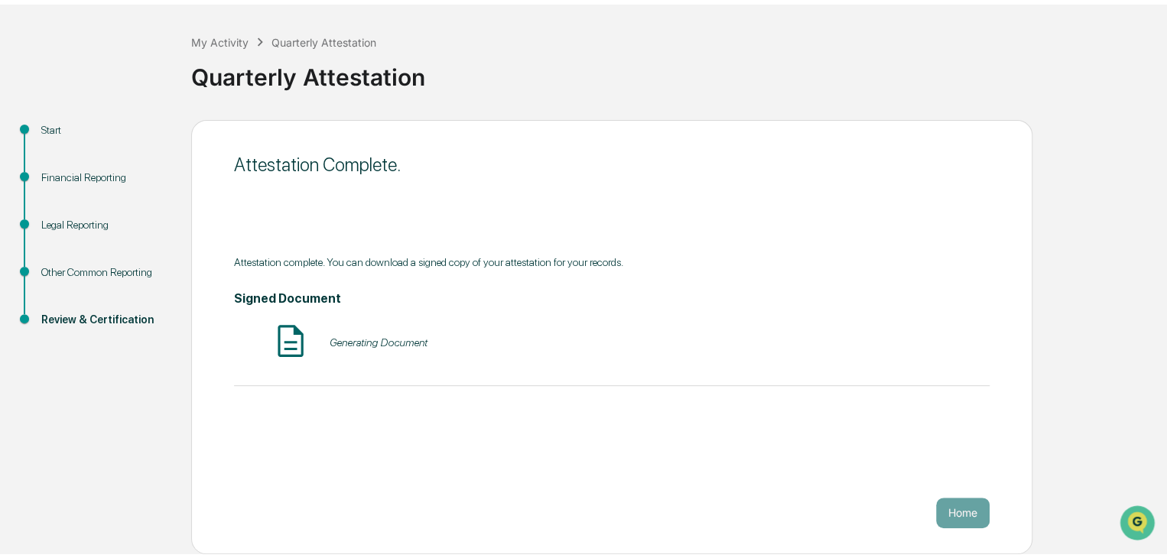
scroll to position [57, 0]
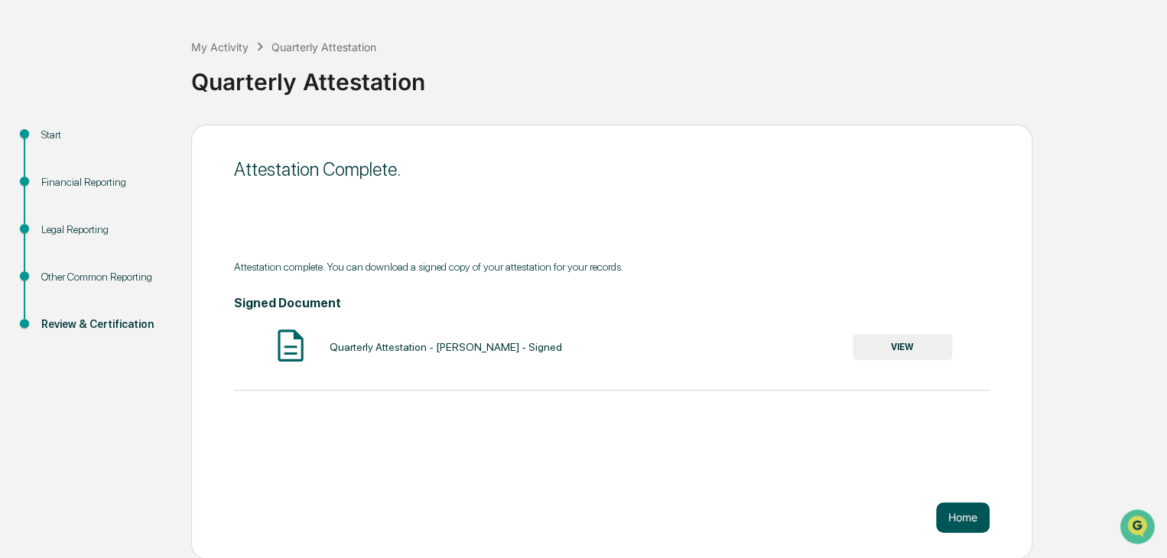
click at [969, 515] on button "Home" at bounding box center [963, 518] width 54 height 31
